Goal: Task Accomplishment & Management: Use online tool/utility

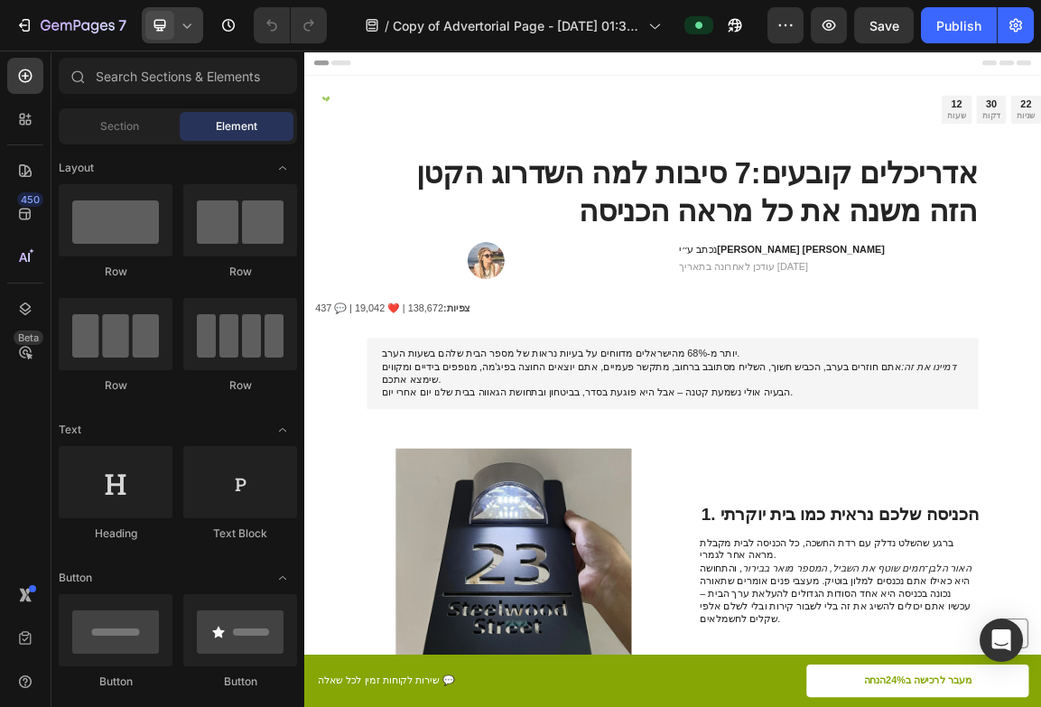
click at [180, 33] on icon at bounding box center [187, 25] width 18 height 18
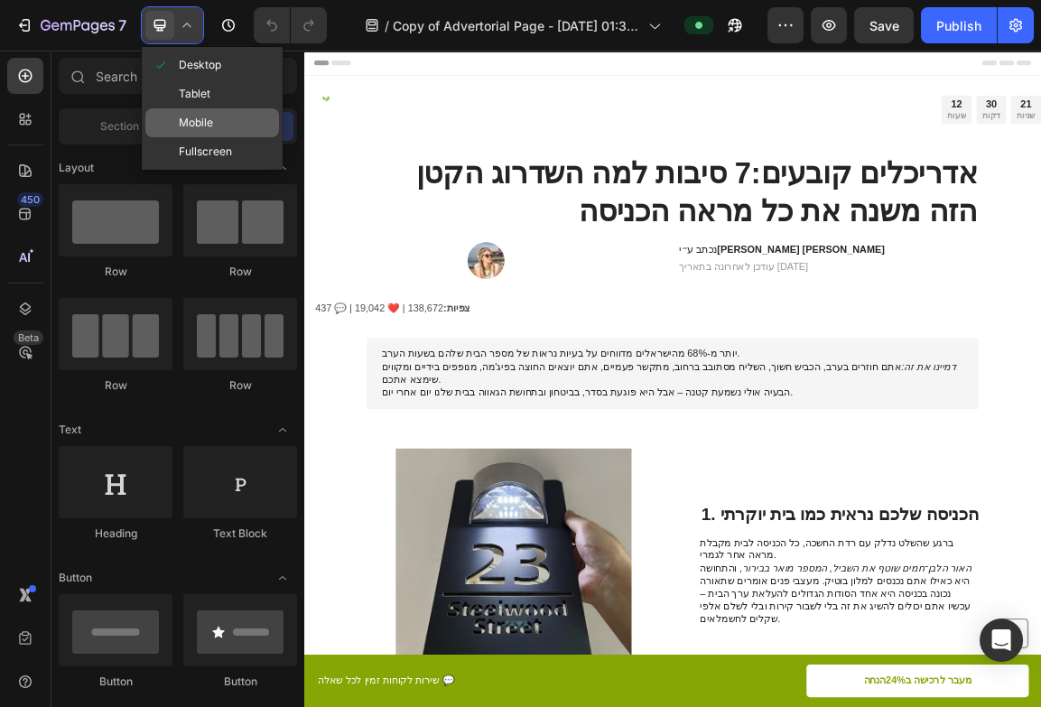
click at [203, 111] on div "Mobile" at bounding box center [212, 122] width 134 height 29
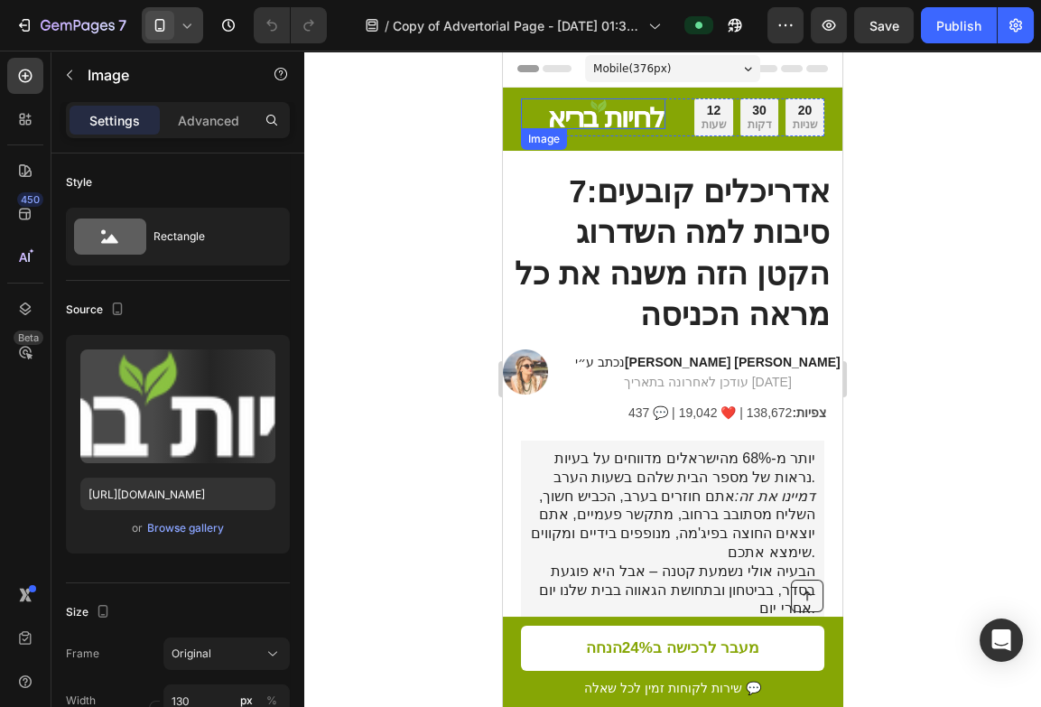
click at [607, 116] on img at bounding box center [606, 113] width 117 height 31
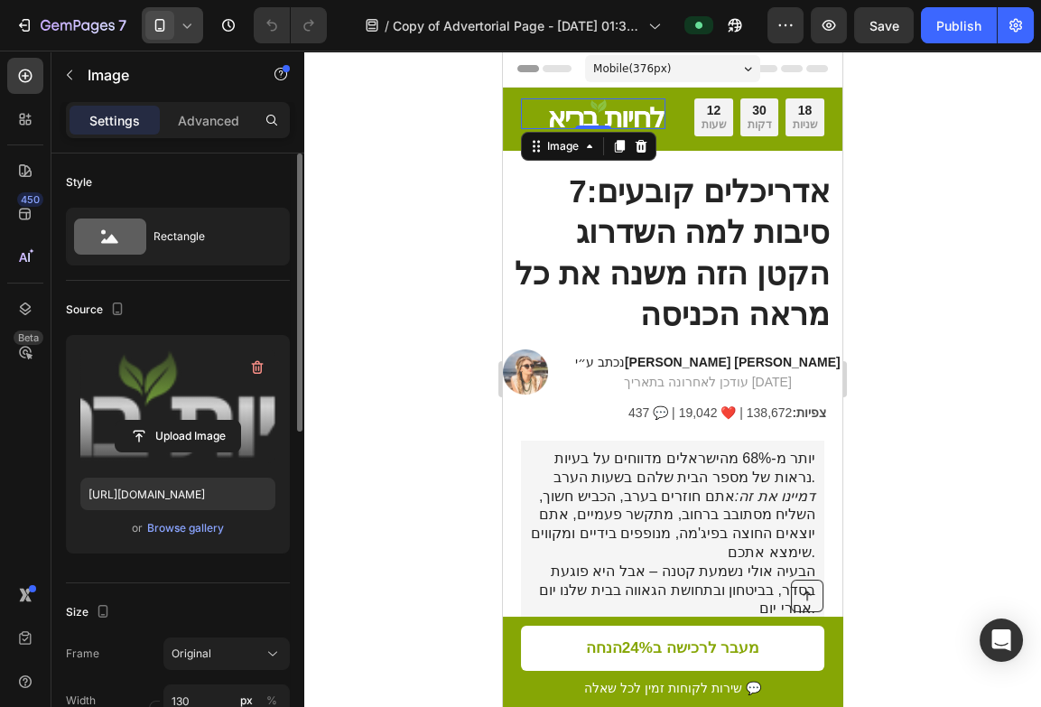
click at [203, 391] on label at bounding box center [177, 406] width 195 height 114
click at [203, 421] on input "file" at bounding box center [178, 436] width 125 height 31
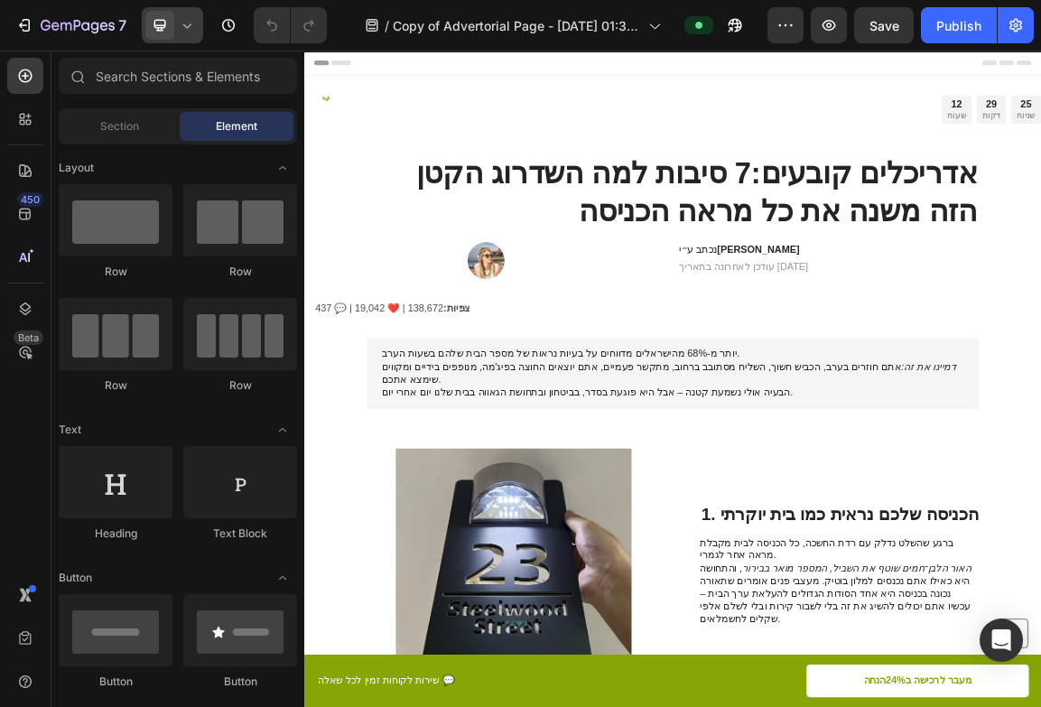
click at [161, 37] on span at bounding box center [159, 25] width 29 height 29
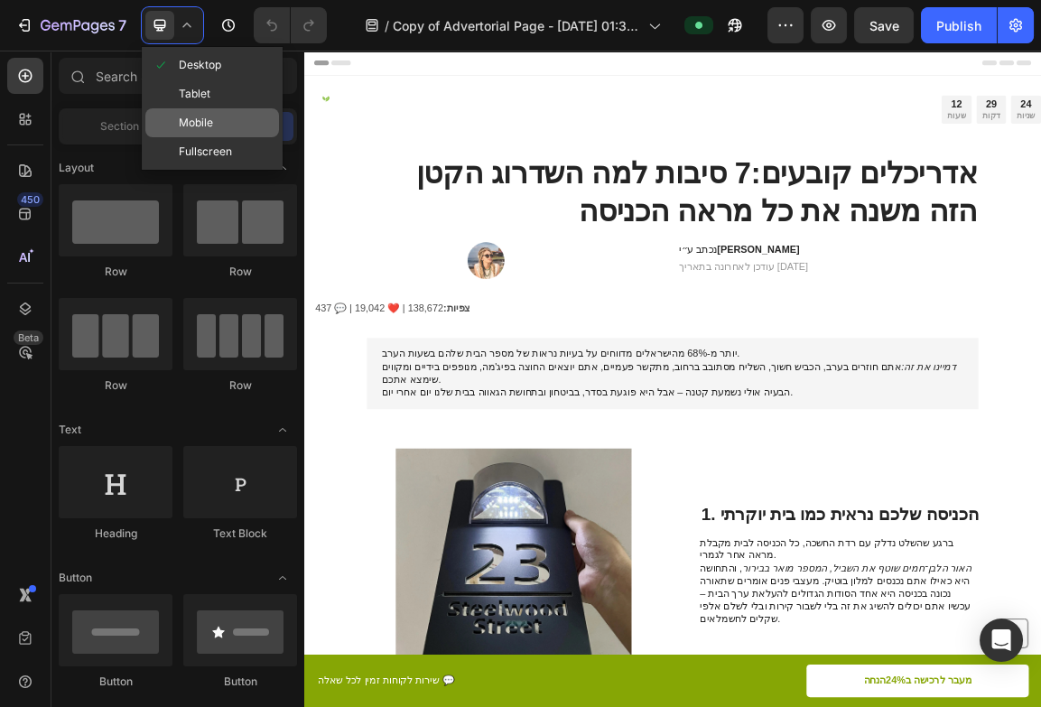
click at [193, 113] on div "Mobile" at bounding box center [212, 122] width 134 height 29
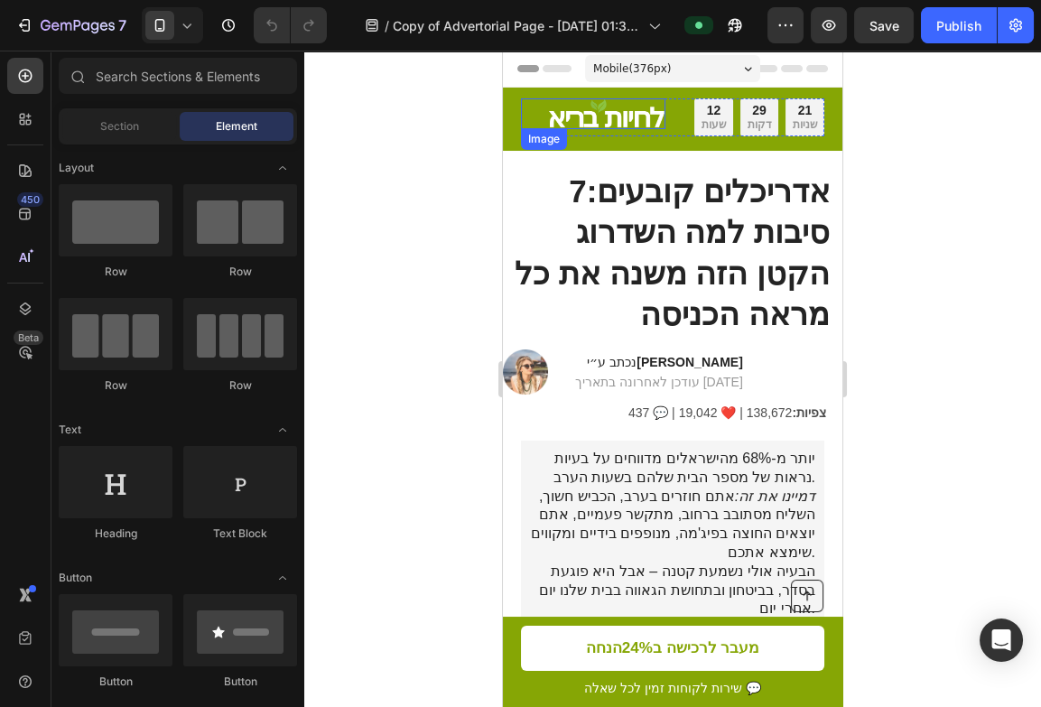
click at [625, 122] on img at bounding box center [606, 113] width 117 height 31
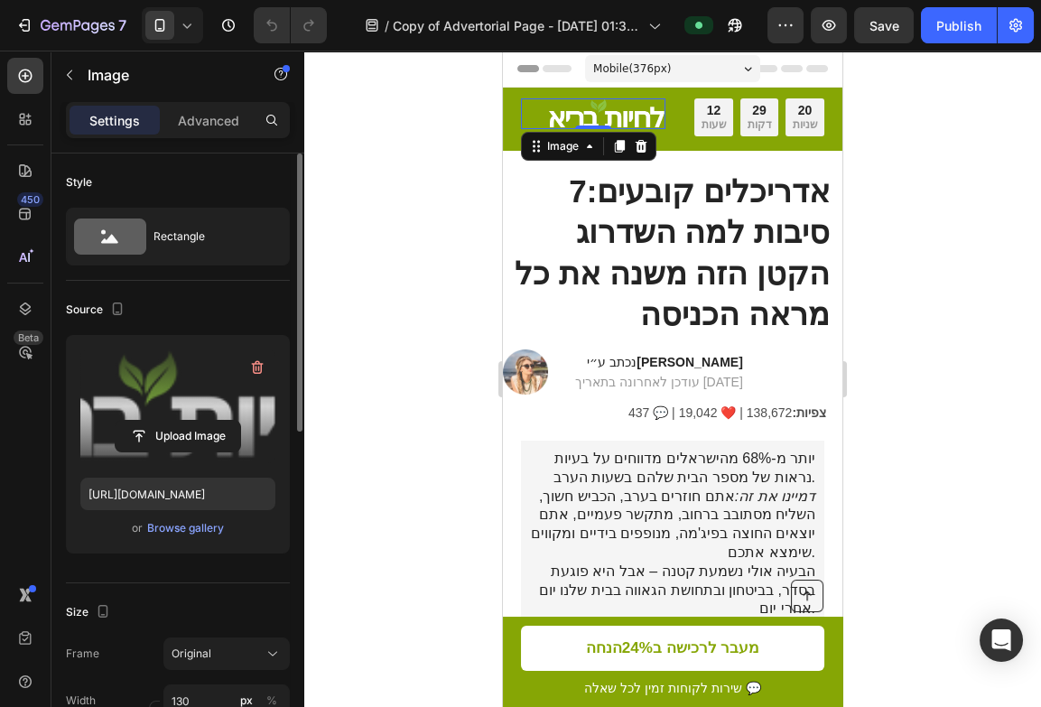
click at [186, 397] on label at bounding box center [177, 406] width 195 height 114
click at [186, 421] on input "file" at bounding box center [178, 436] width 125 height 31
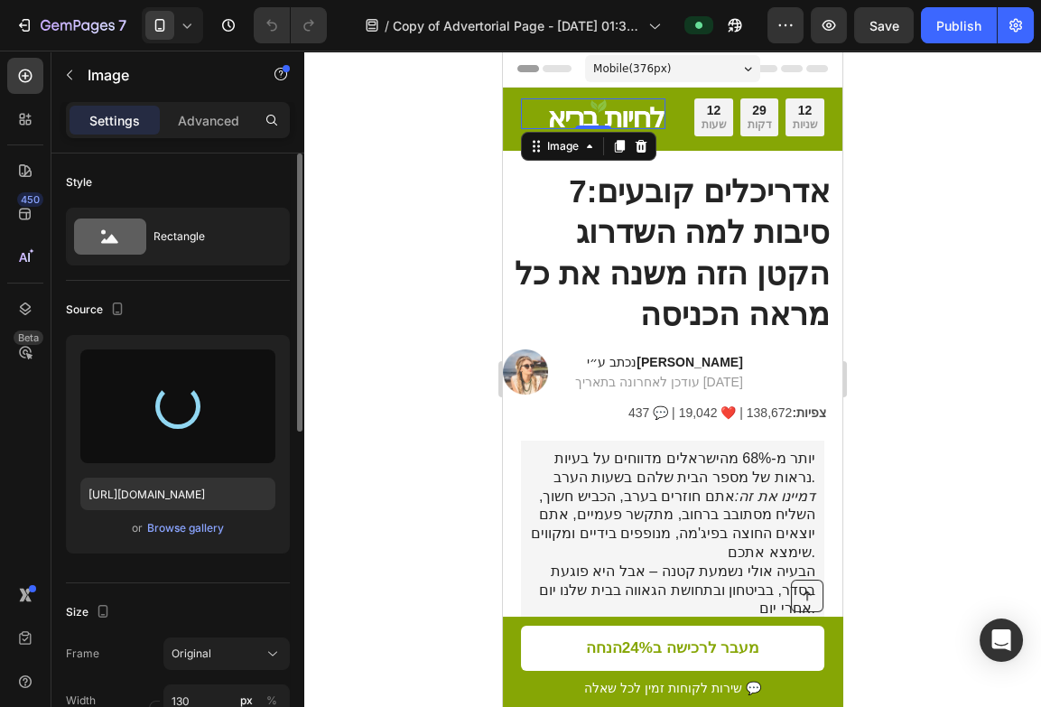
type input "https://cdn.shopify.com/s/files/1/0700/7735/0070/files/gempages_584302911312364…"
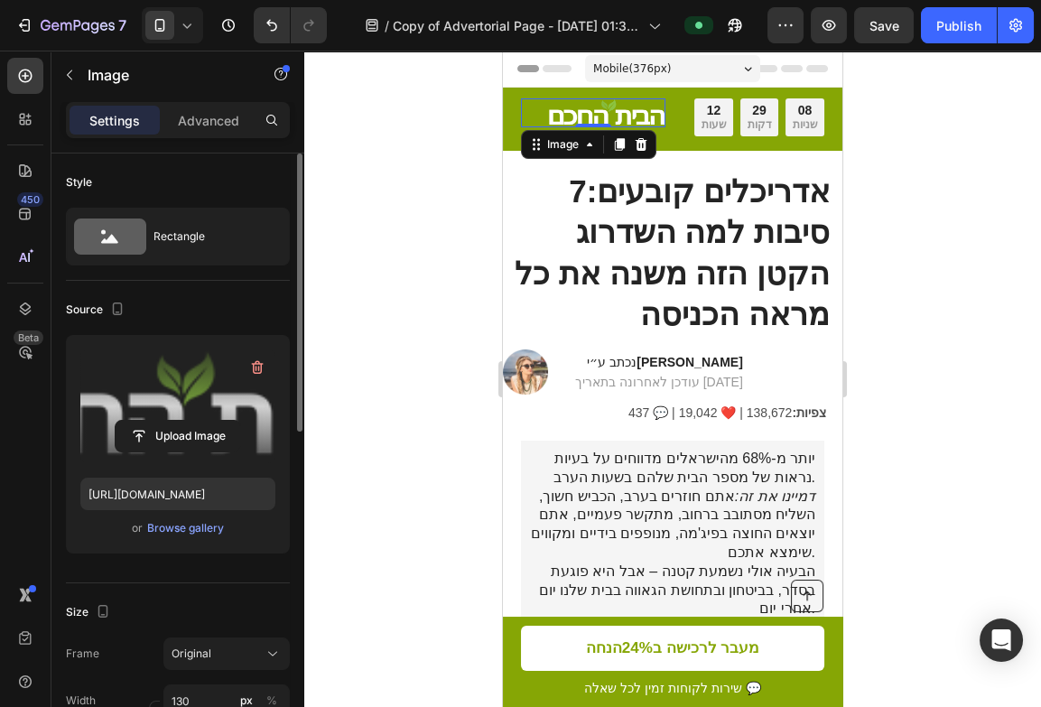
click at [962, 23] on div "Publish" at bounding box center [958, 25] width 45 height 19
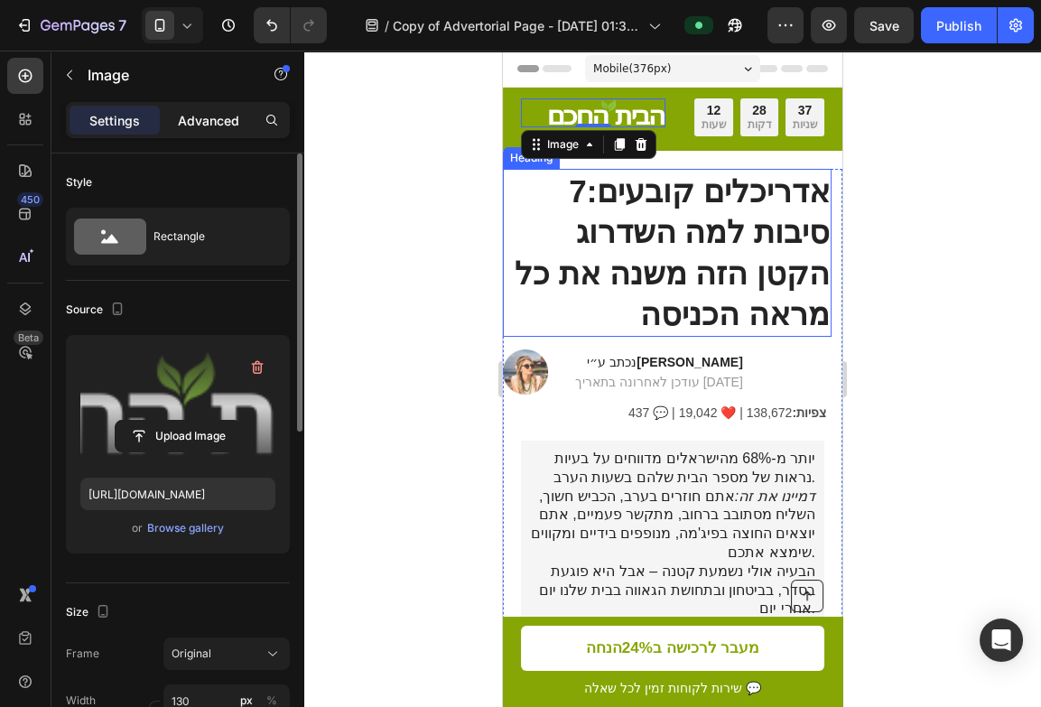
click at [215, 133] on div "Advanced" at bounding box center [208, 120] width 90 height 29
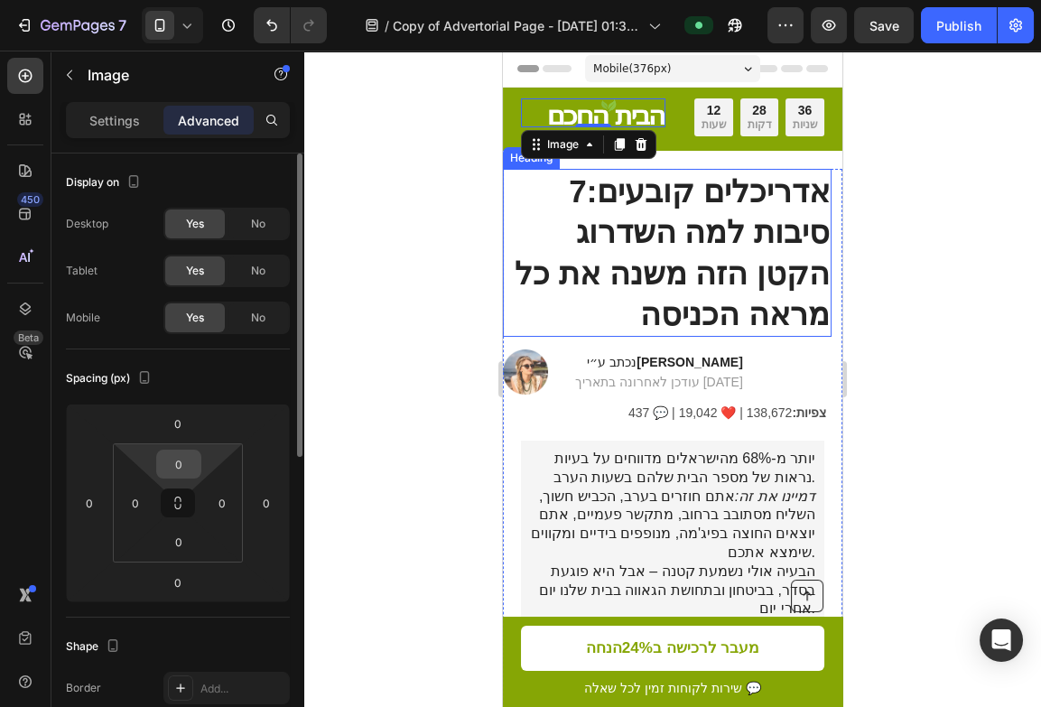
click at [182, 472] on input "0" at bounding box center [179, 463] width 36 height 27
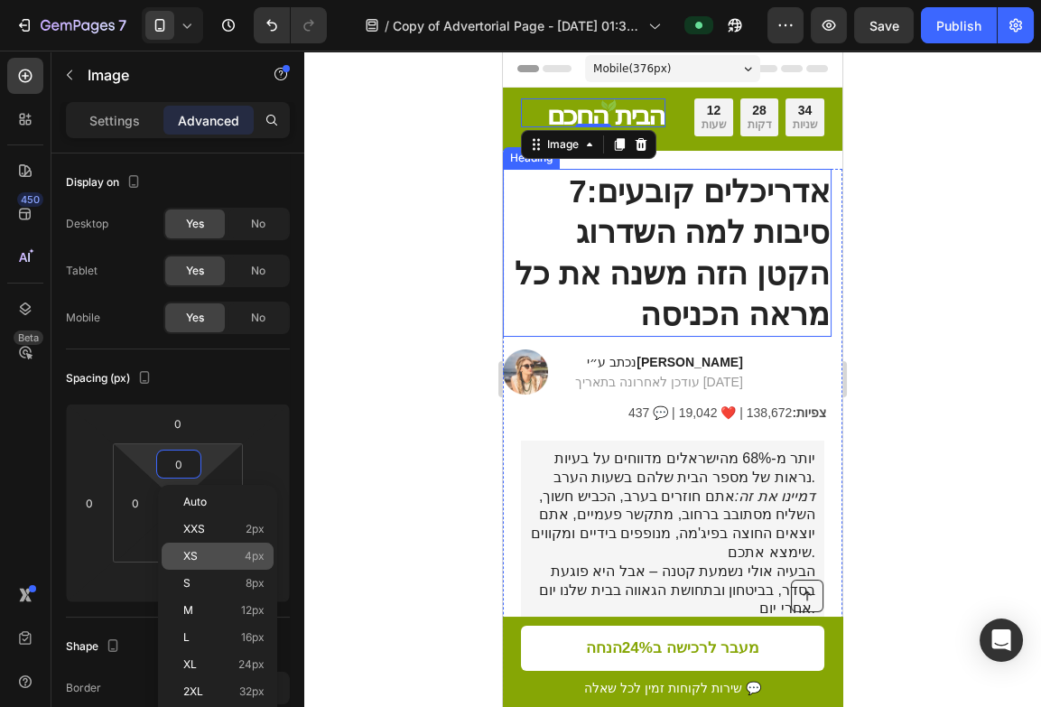
click at [200, 558] on p "XS 4px" at bounding box center [223, 556] width 81 height 13
type input "4"
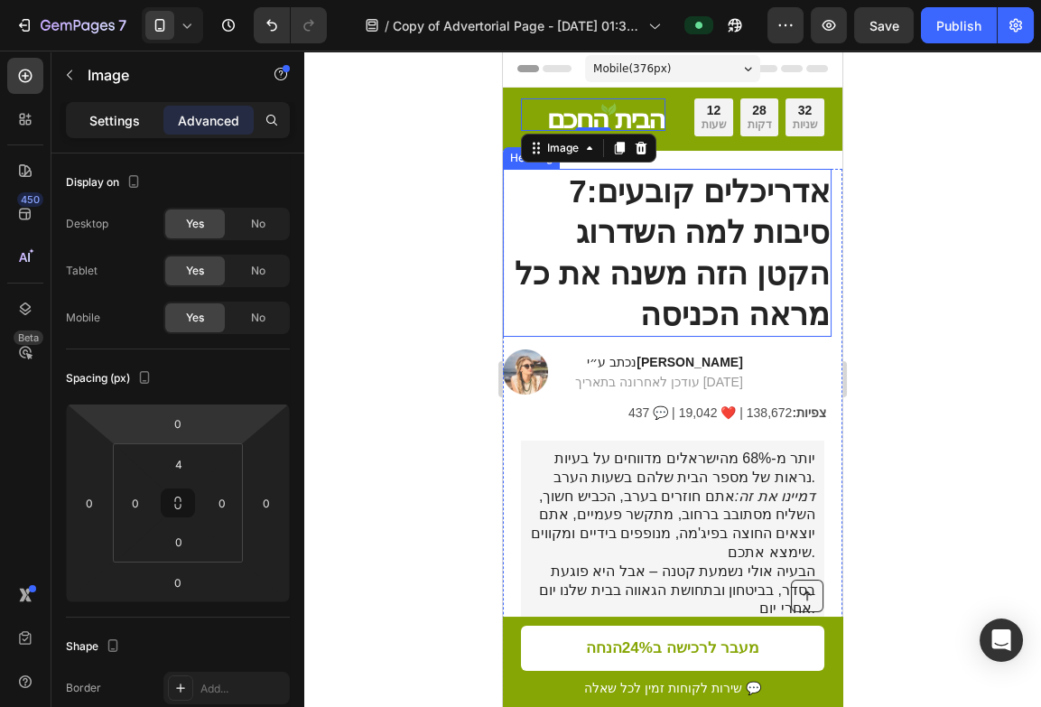
click at [121, 121] on p "Settings" at bounding box center [114, 120] width 51 height 19
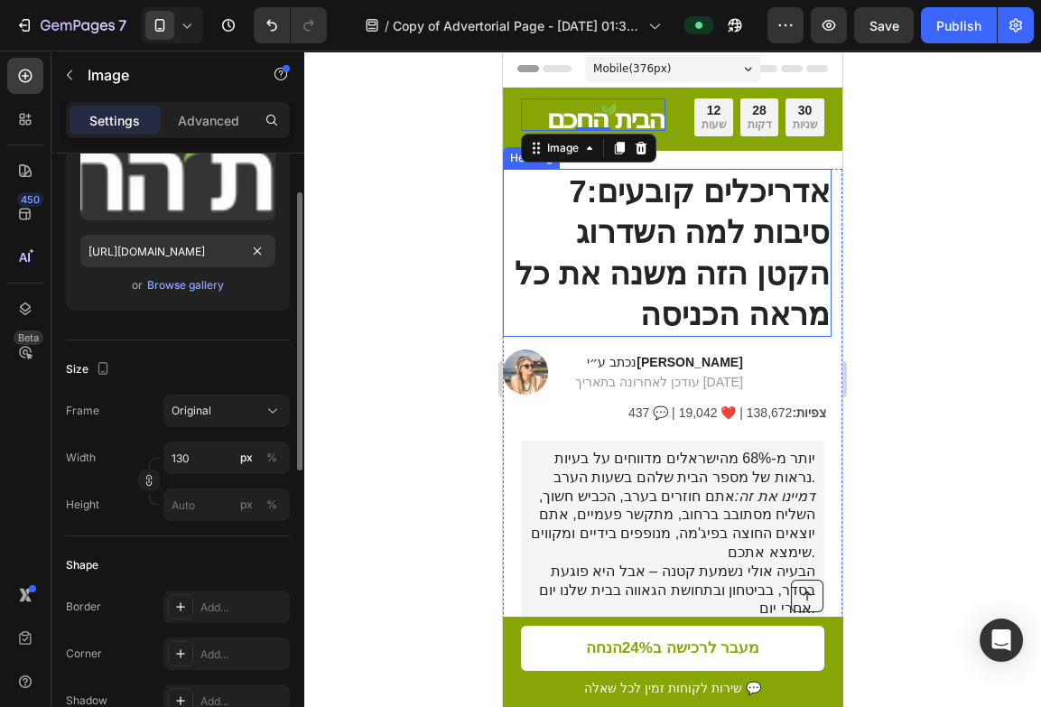
scroll to position [294, 0]
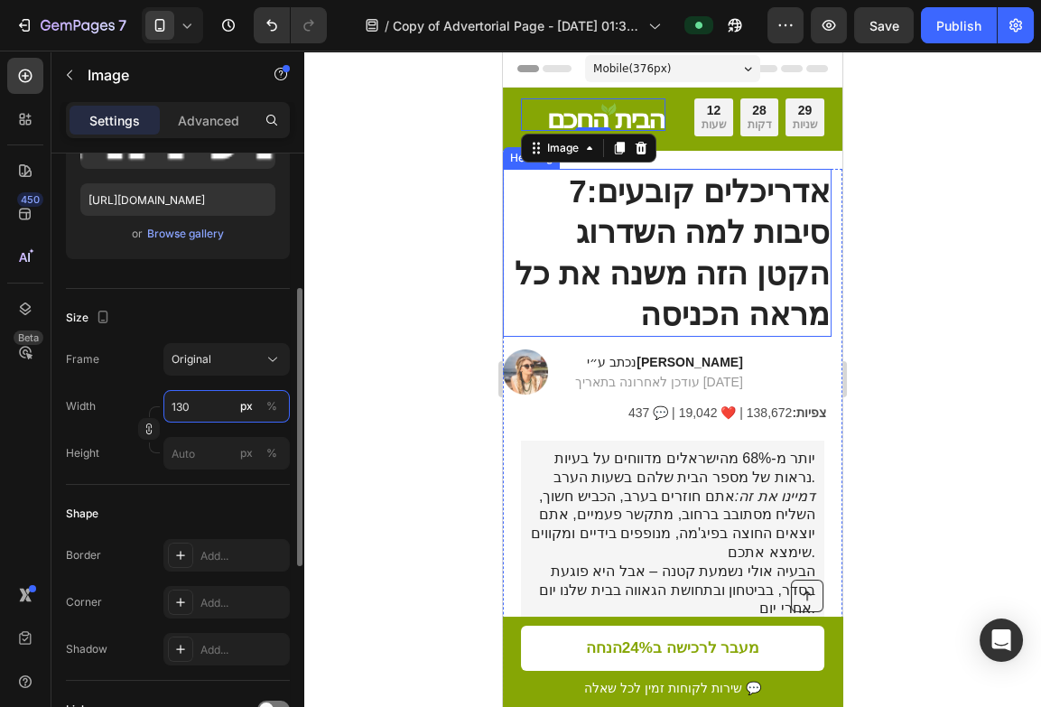
click at [191, 405] on input "130" at bounding box center [226, 406] width 126 height 32
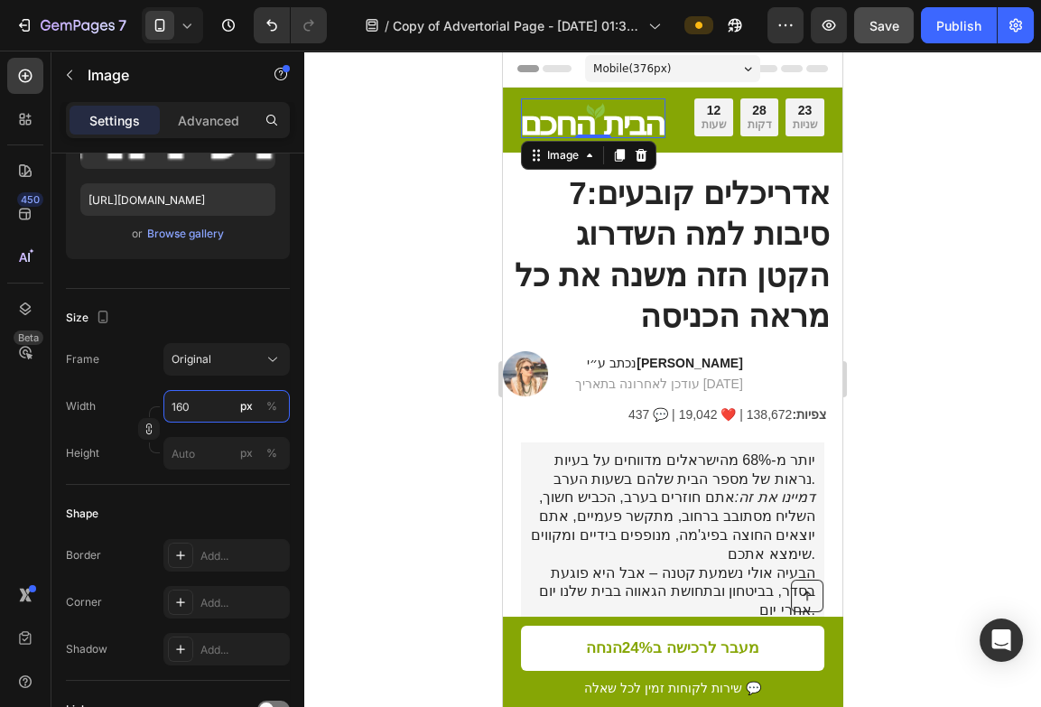
type input "160"
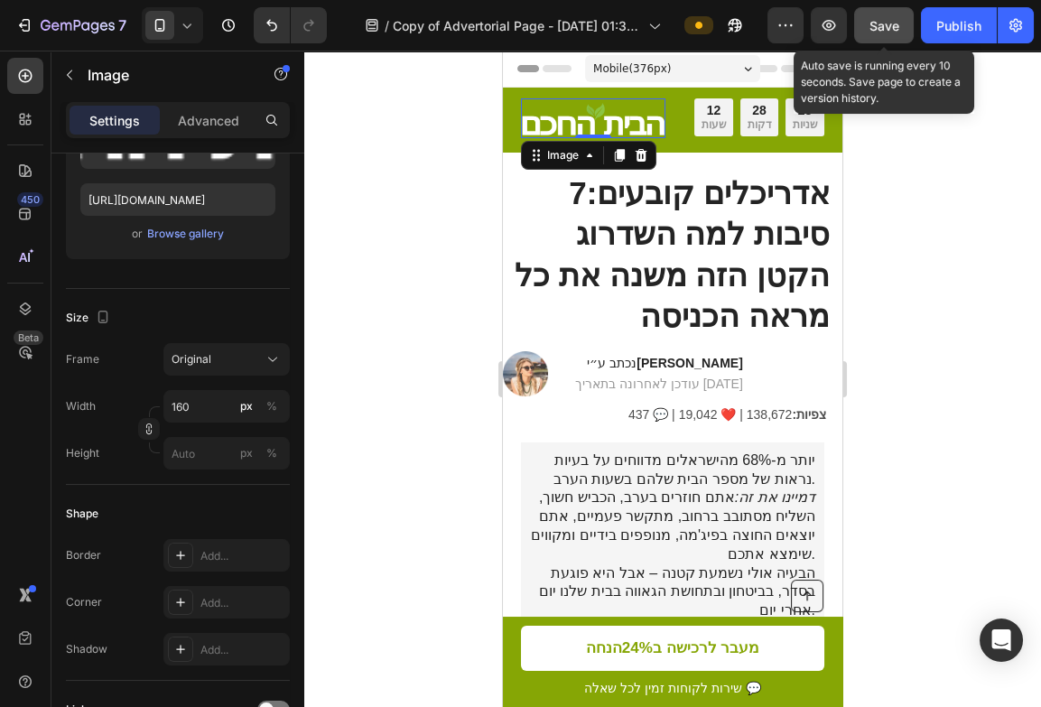
click at [892, 27] on span "Save" at bounding box center [884, 25] width 30 height 15
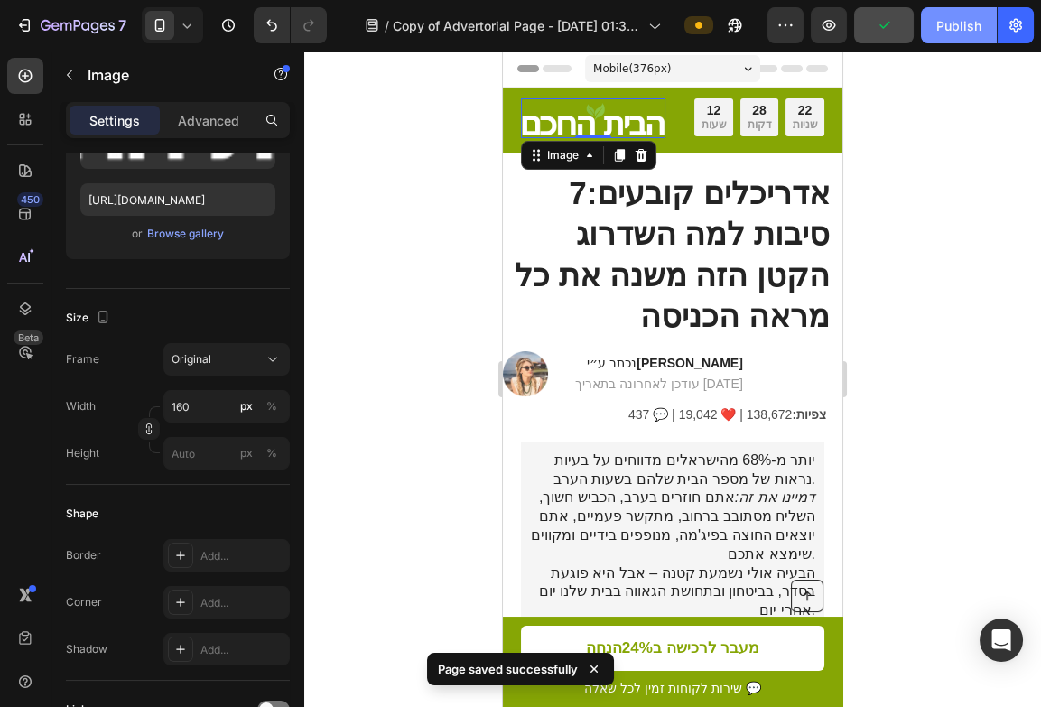
click at [934, 32] on button "Publish" at bounding box center [959, 25] width 76 height 36
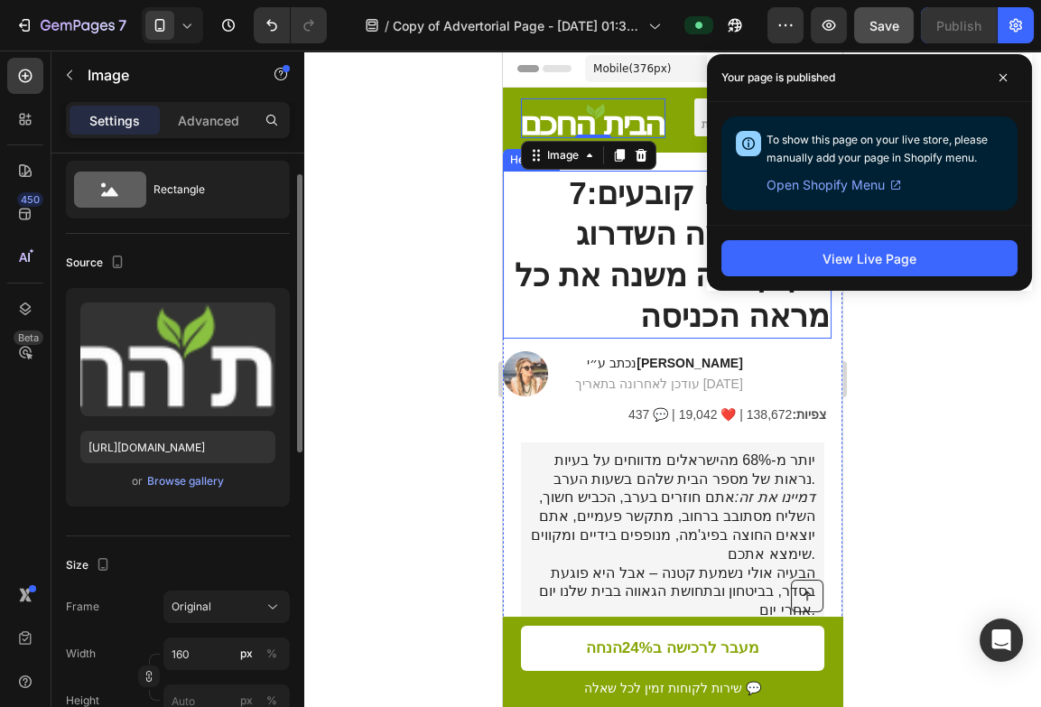
scroll to position [8, 0]
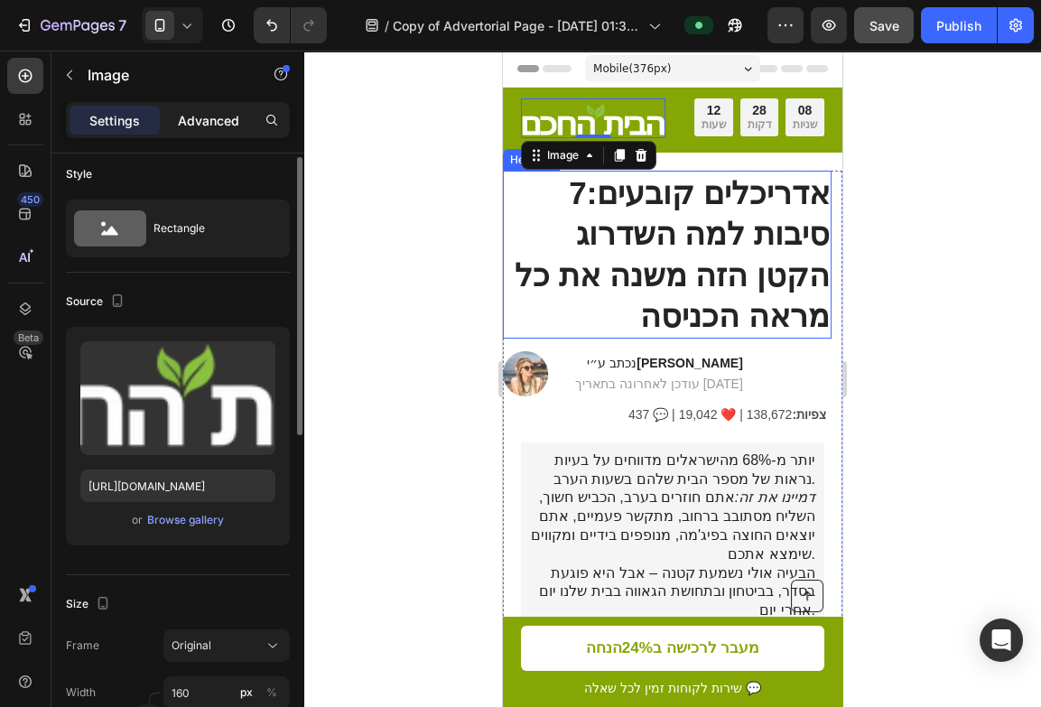
click at [195, 120] on p "Advanced" at bounding box center [208, 120] width 61 height 19
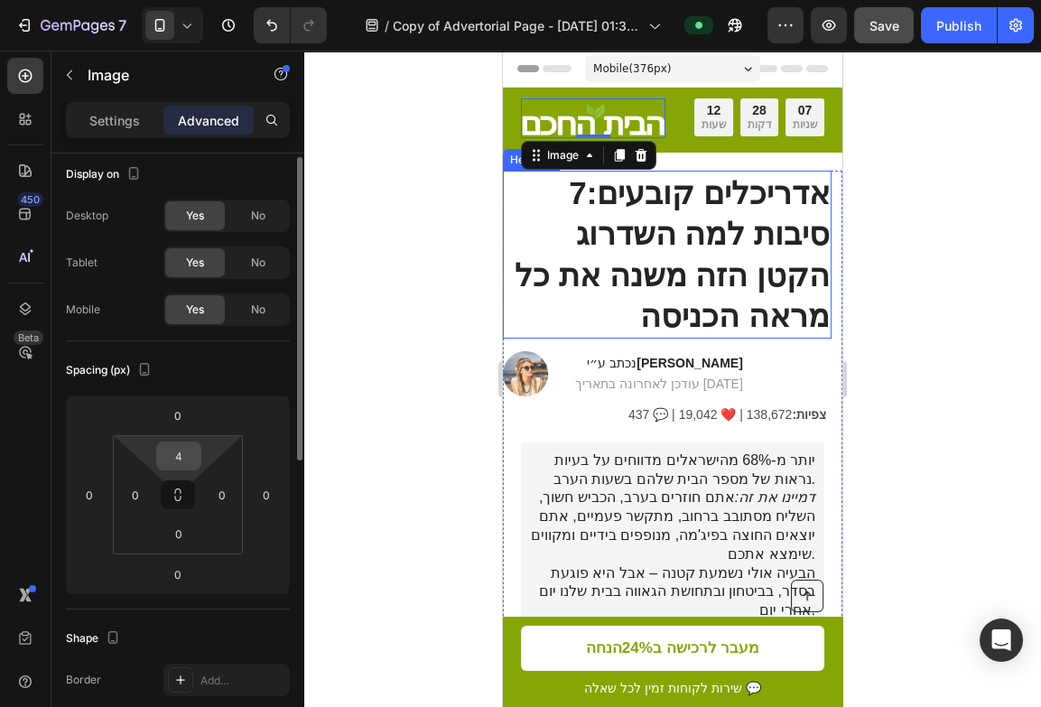
click at [183, 458] on input "4" at bounding box center [179, 455] width 36 height 27
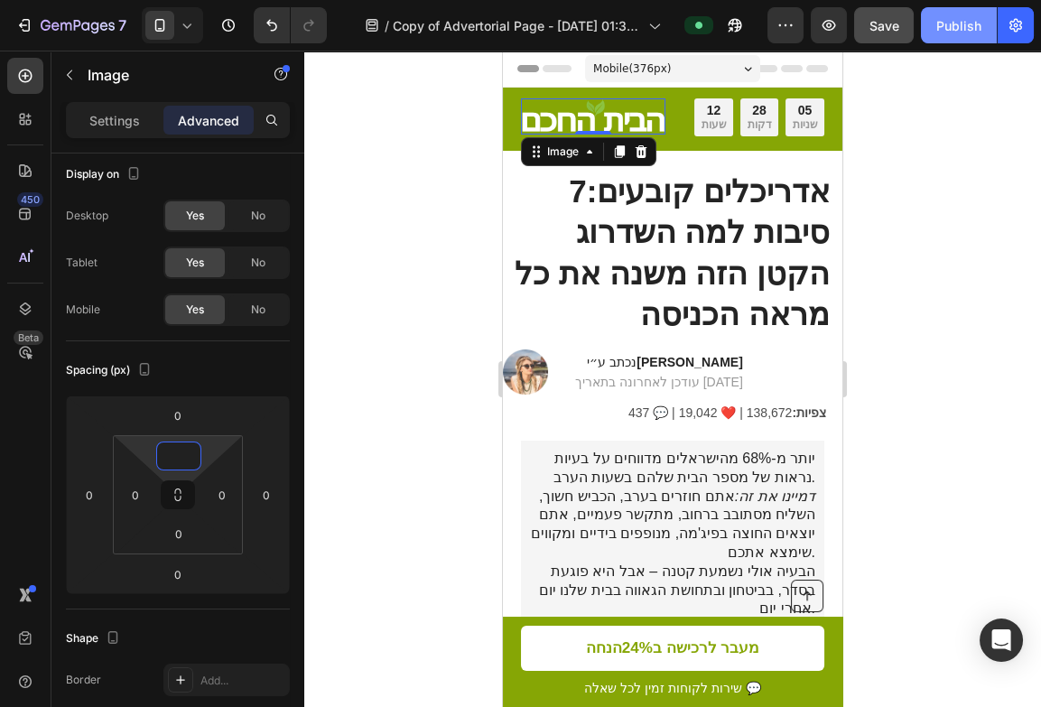
type input "0"
click at [964, 21] on div "Publish" at bounding box center [958, 25] width 45 height 19
click at [370, 403] on div at bounding box center [672, 379] width 737 height 656
